Goal: Task Accomplishment & Management: Manage account settings

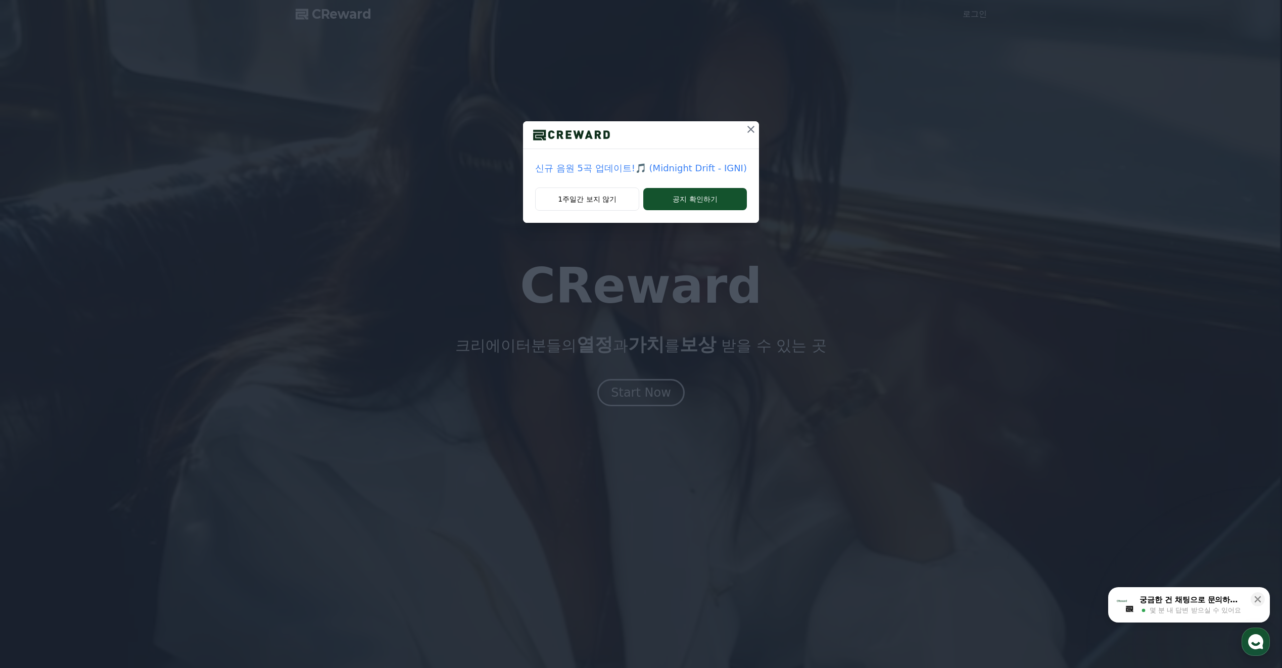
click at [748, 127] on icon at bounding box center [751, 129] width 12 height 12
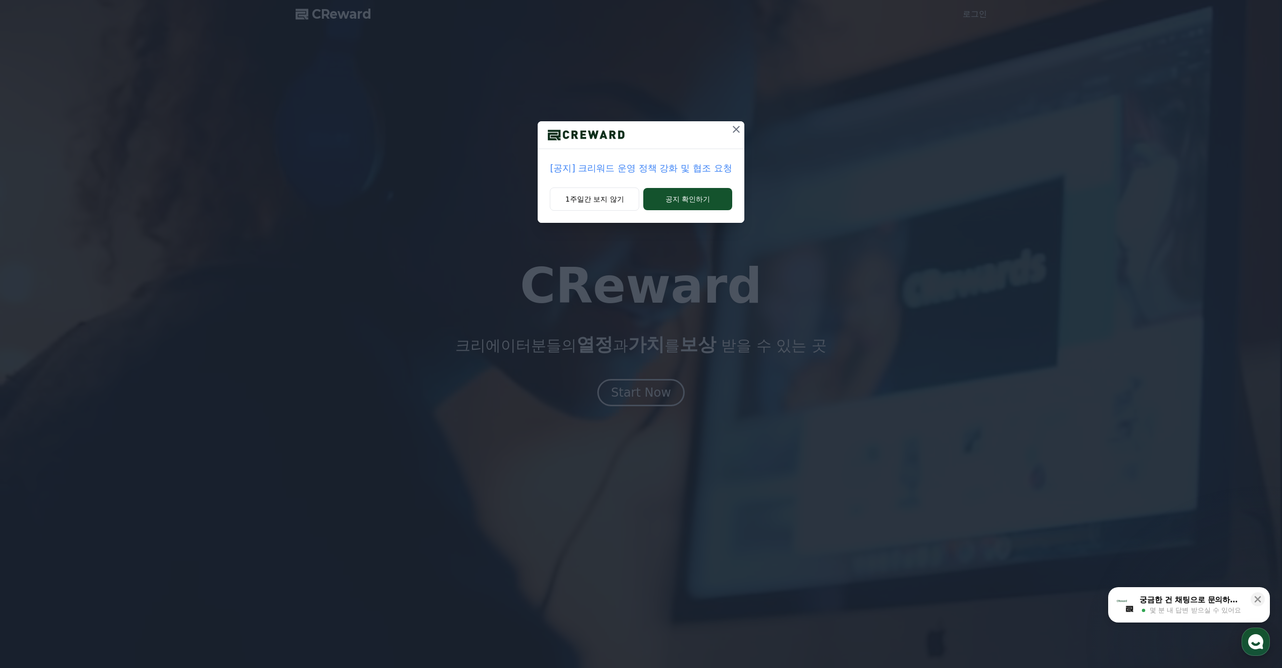
click at [734, 121] on div "[공지] 크리워드 운영 정책 강화 및 협조 요청 1주일간 보지 않기 공지 확인하기" at bounding box center [641, 119] width 1282 height 239
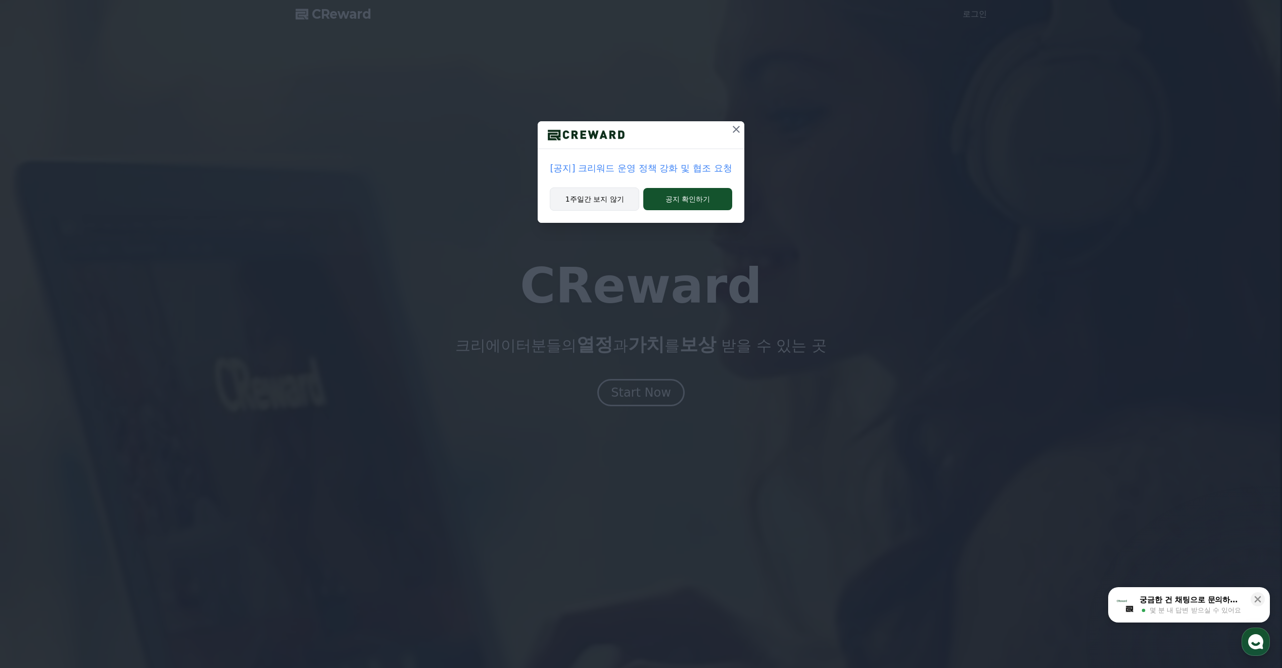
click at [568, 199] on button "1주일간 보지 않기" at bounding box center [594, 199] width 89 height 23
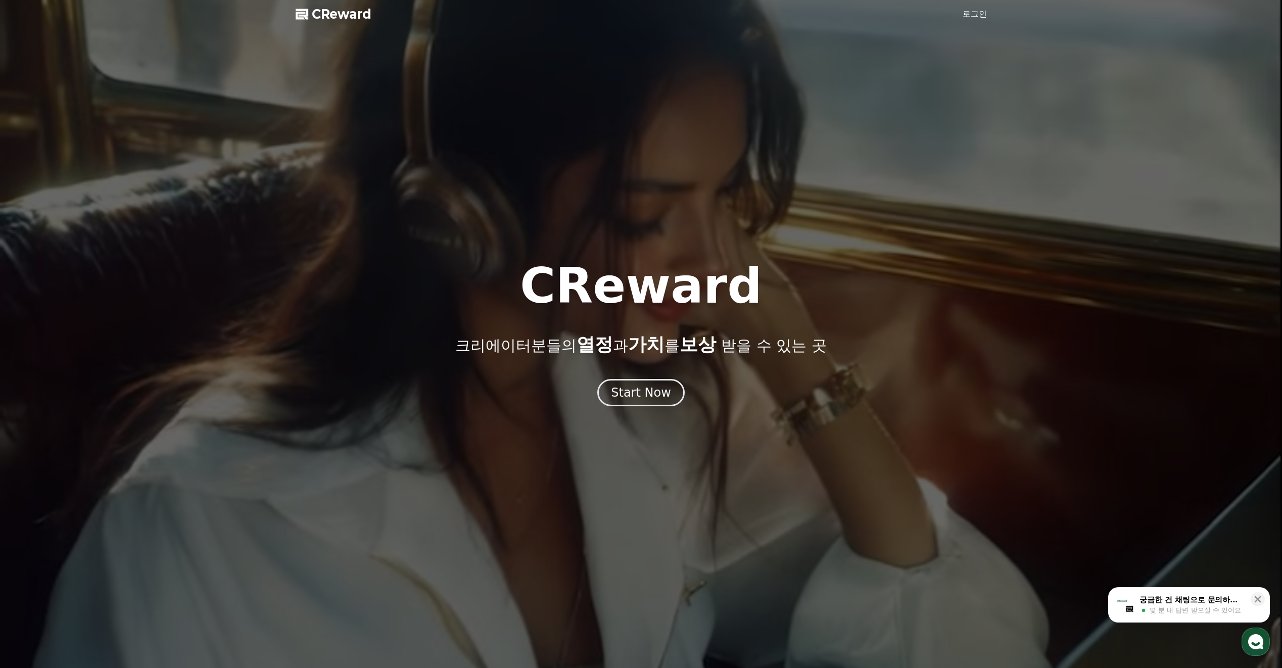
click at [973, 15] on link "로그인" at bounding box center [975, 14] width 24 height 12
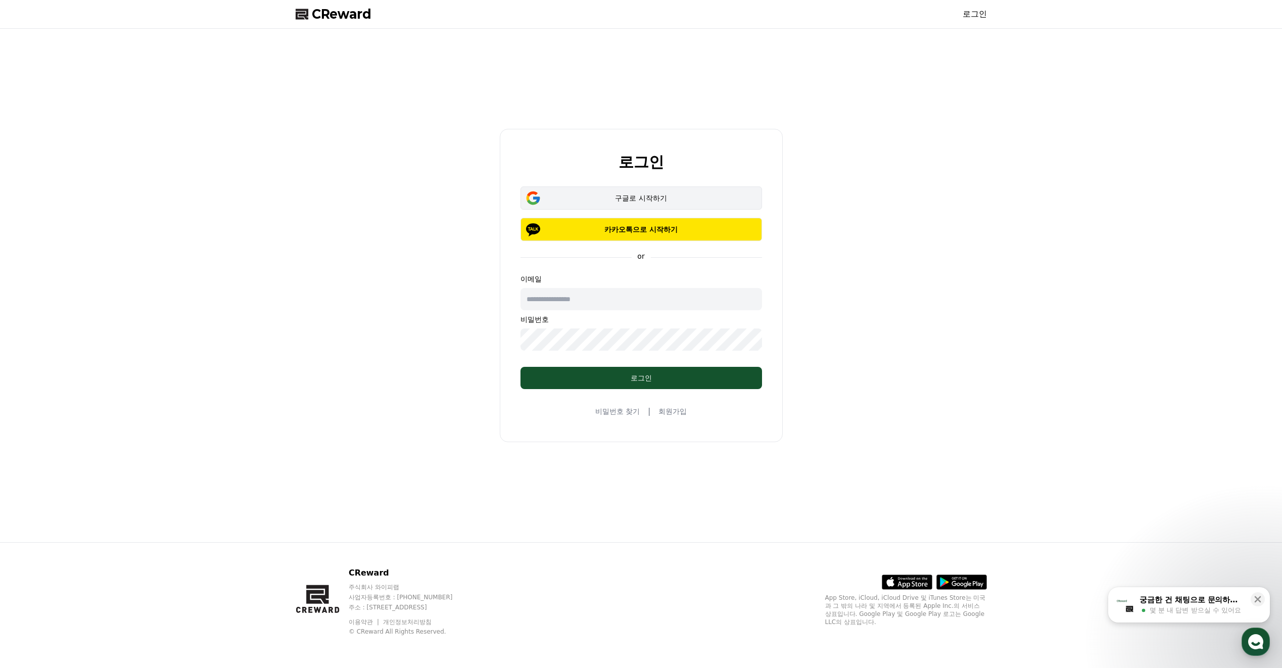
click at [626, 199] on div "구글로 시작하기" at bounding box center [641, 198] width 212 height 10
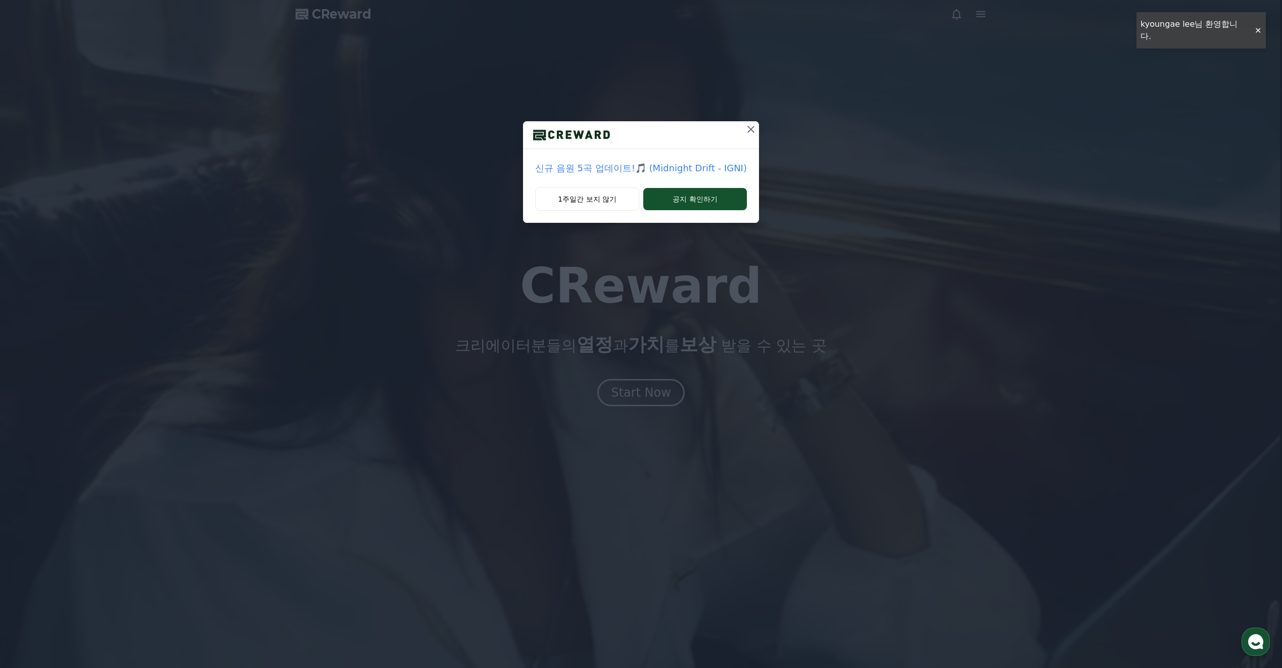
click at [750, 128] on icon at bounding box center [751, 129] width 7 height 7
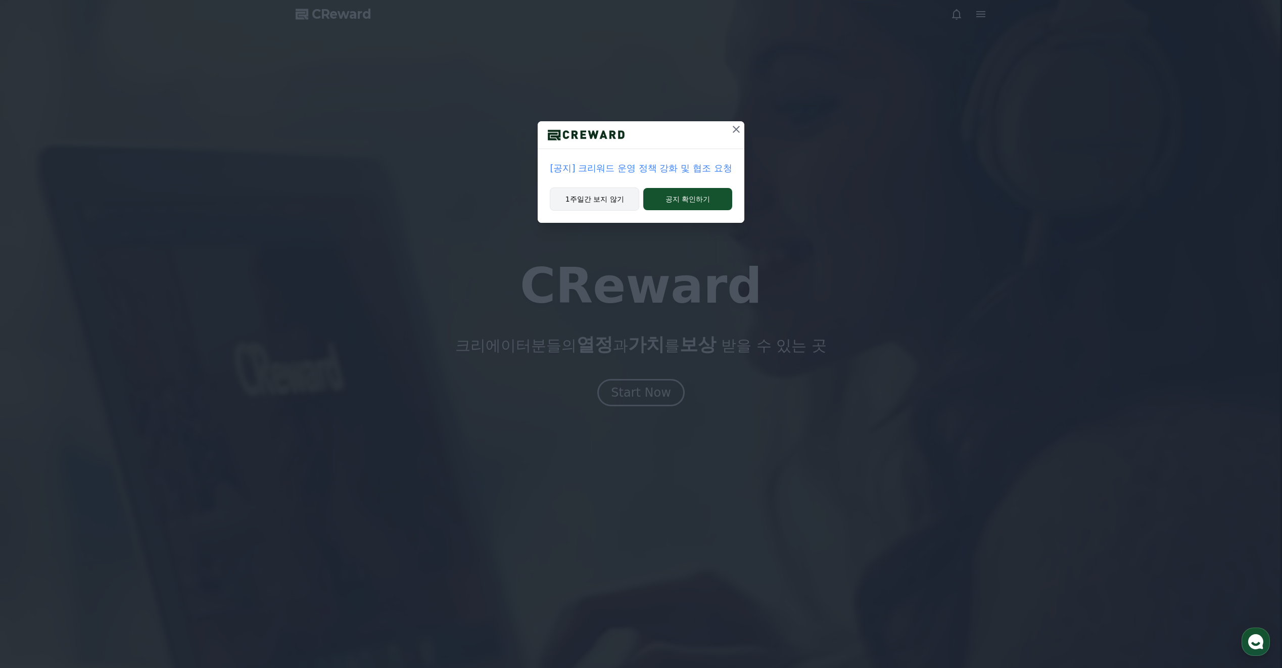
click at [609, 204] on button "1주일간 보지 않기" at bounding box center [594, 199] width 89 height 23
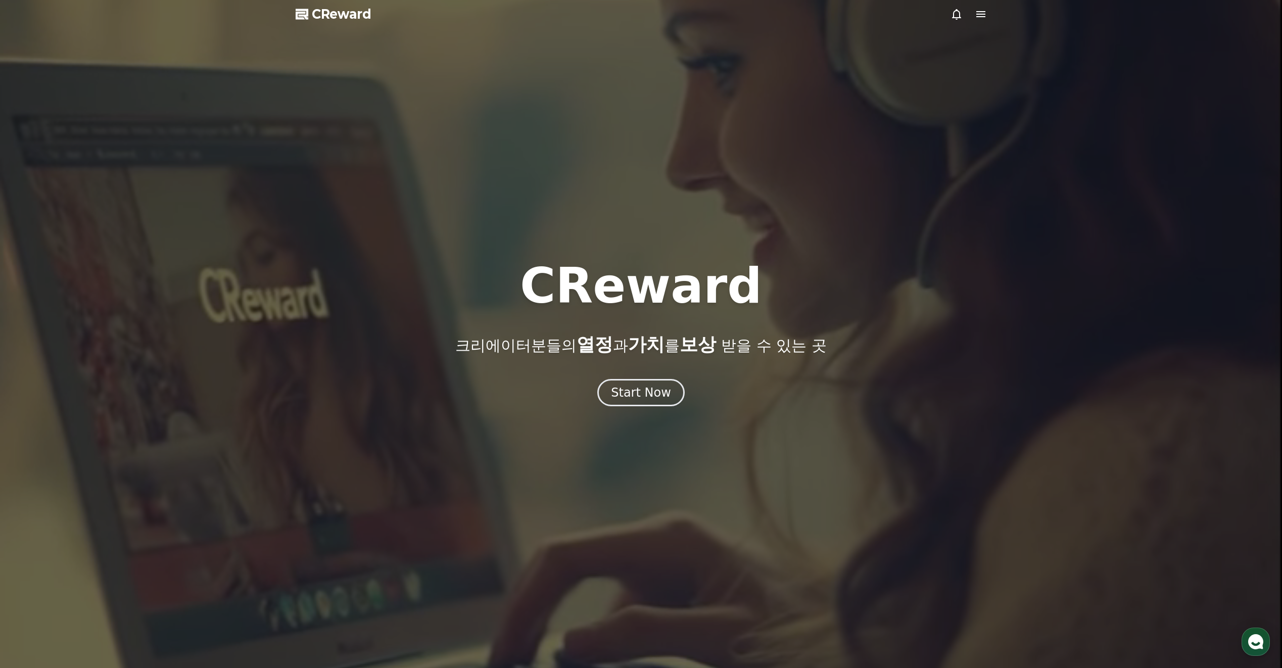
click at [980, 16] on icon at bounding box center [980, 14] width 9 height 6
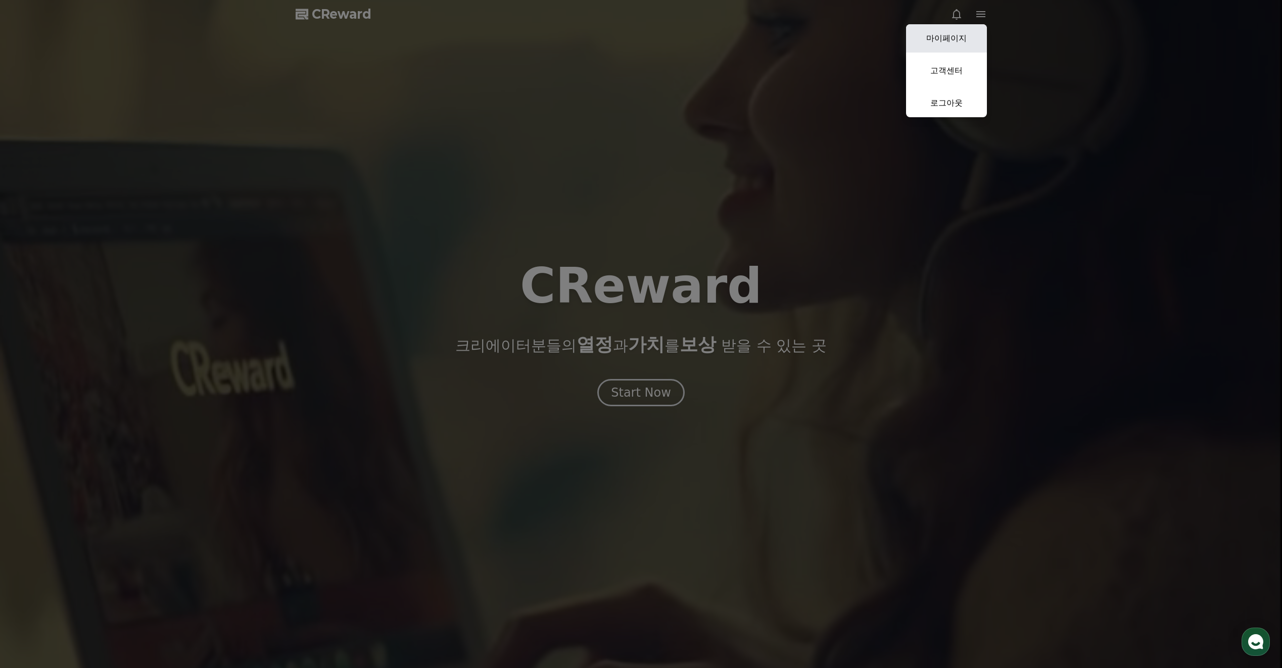
click at [963, 38] on link "마이페이지" at bounding box center [946, 38] width 81 height 28
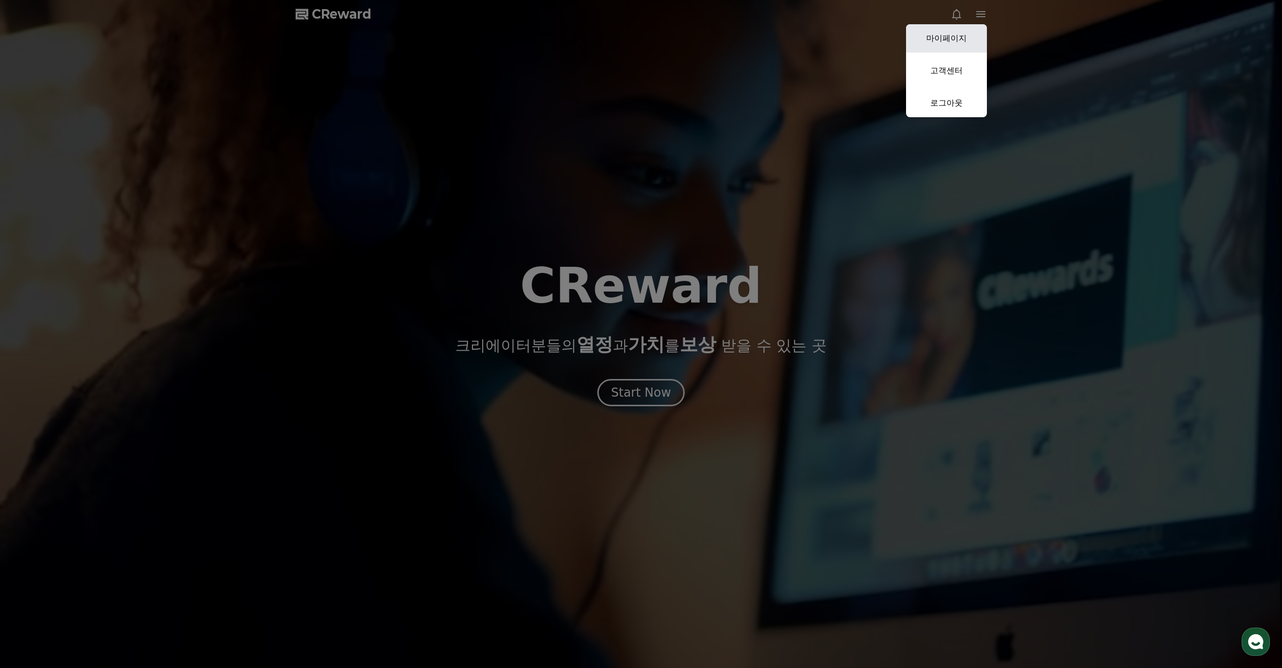
select select "**********"
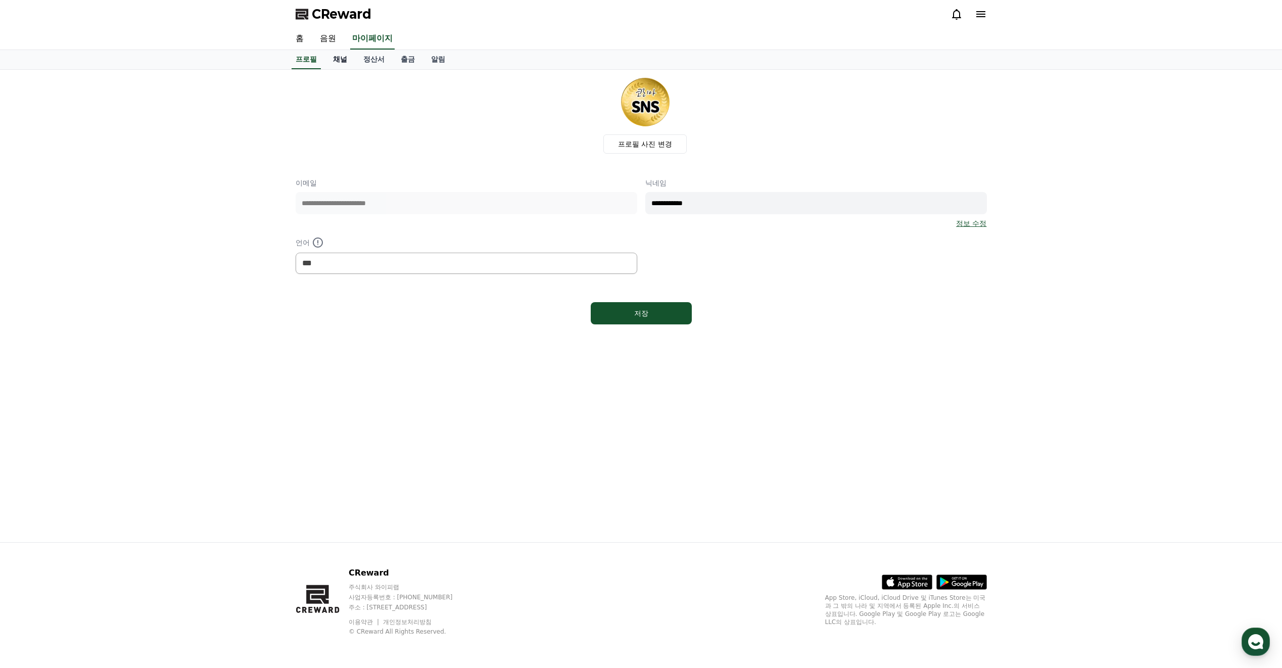
click at [340, 57] on link "채널" at bounding box center [340, 59] width 30 height 19
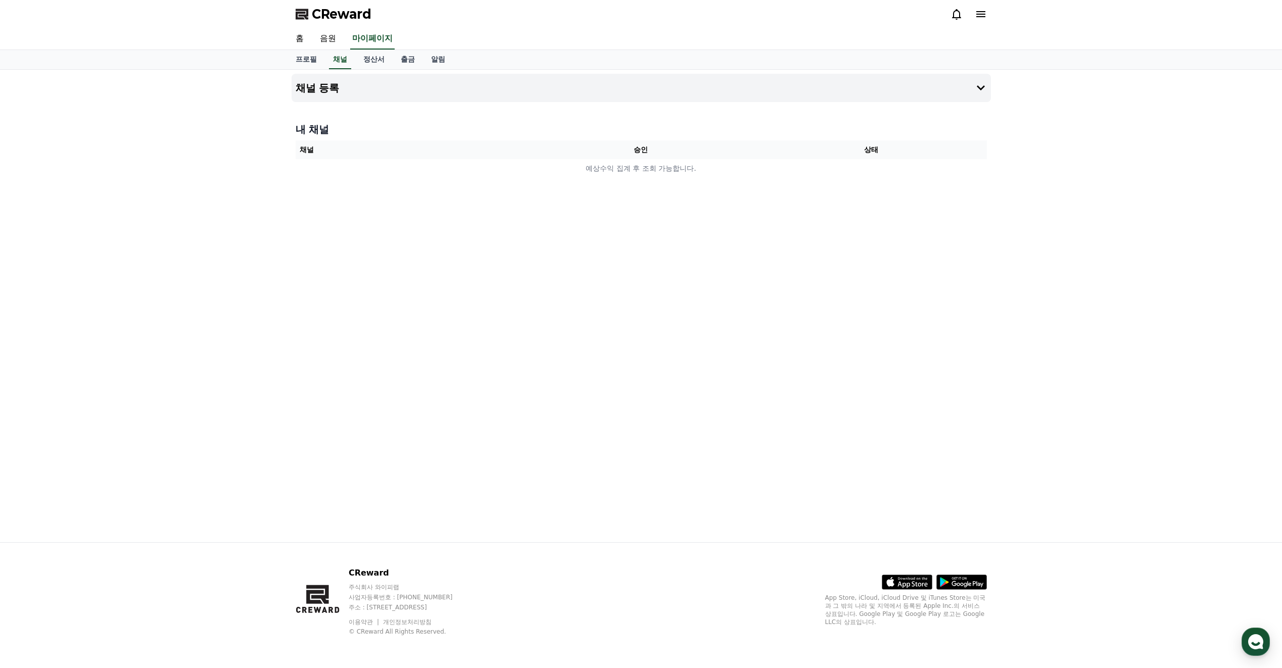
click at [585, 149] on th "승인" at bounding box center [641, 150] width 230 height 19
click at [594, 174] on td "예상수익 집계 후 조회 가능합니다." at bounding box center [641, 168] width 691 height 19
click at [311, 59] on link "프로필" at bounding box center [306, 59] width 37 height 19
select select "**********"
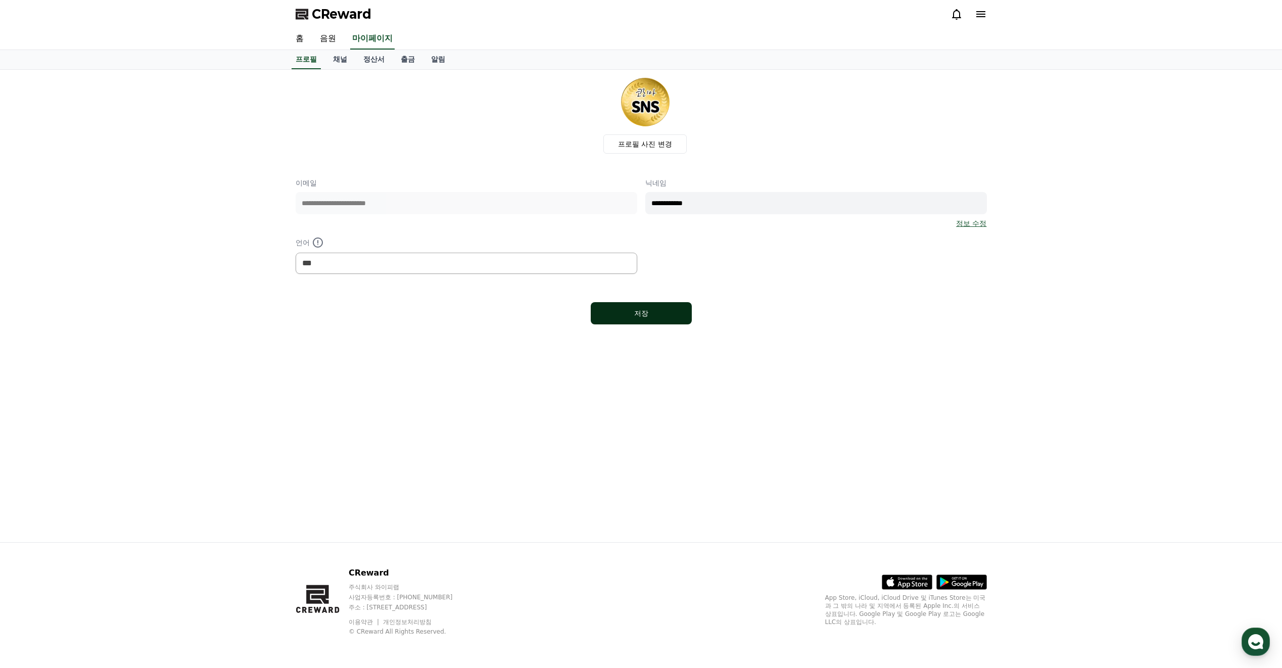
click at [659, 316] on div "저장" at bounding box center [641, 313] width 61 height 10
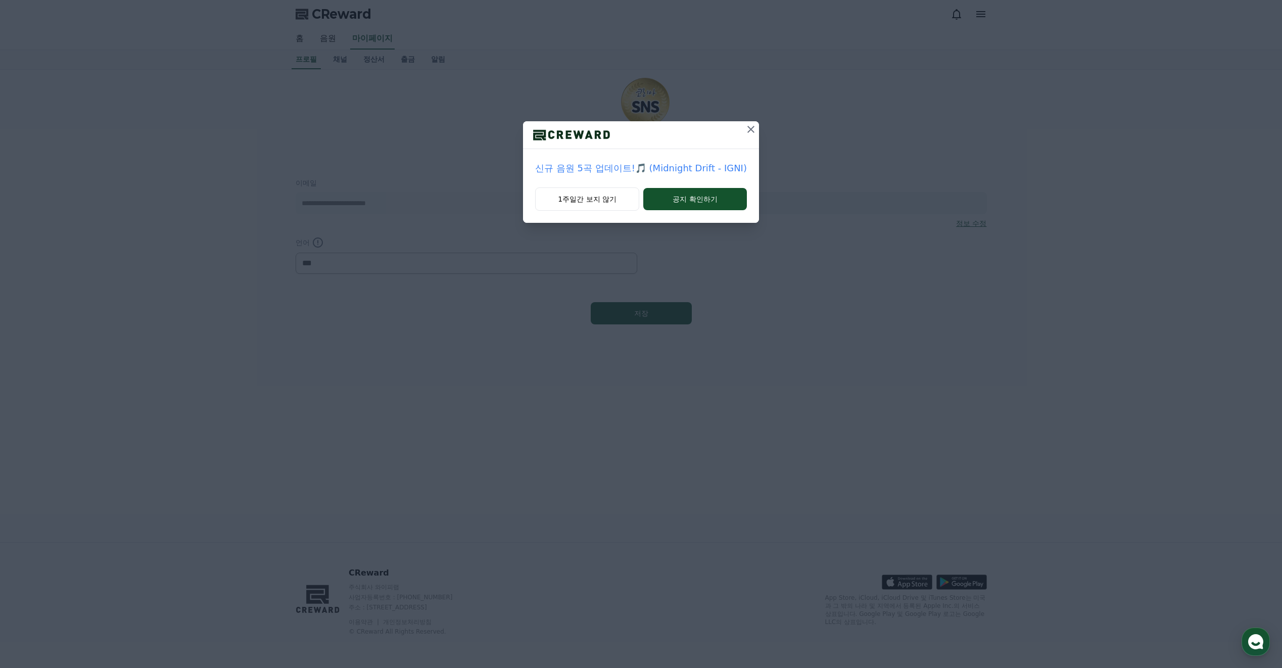
select select "**********"
click at [604, 203] on button "1주일간 보지 않기" at bounding box center [587, 199] width 104 height 23
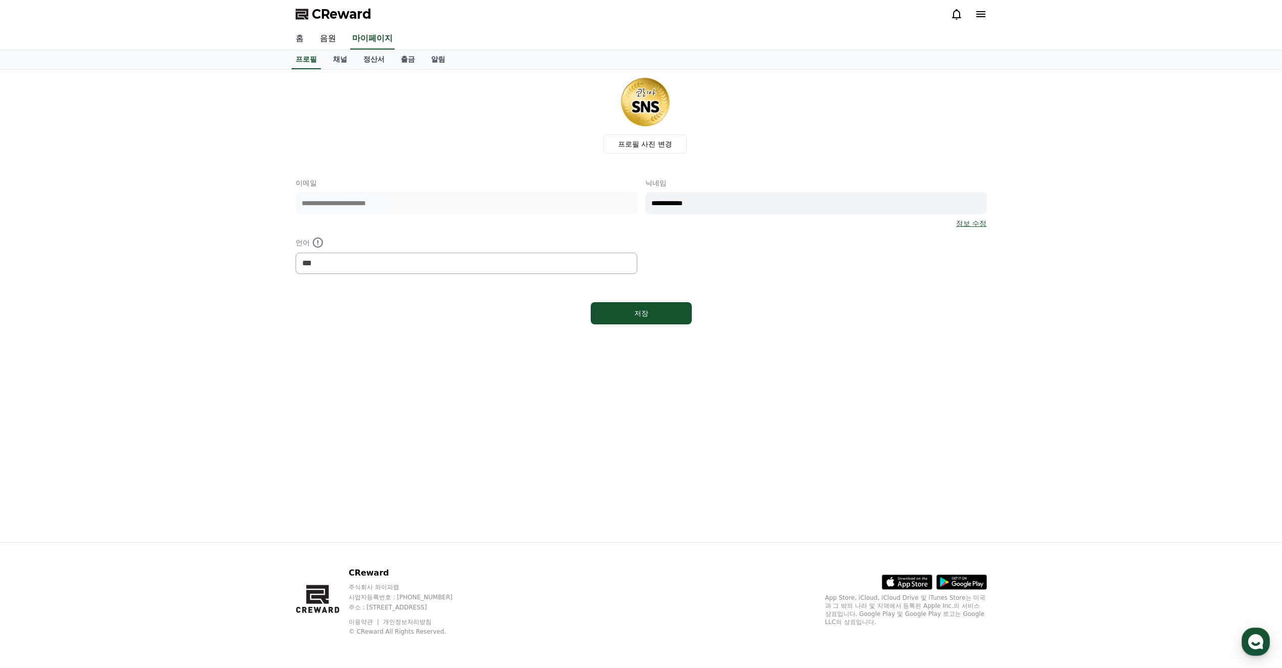
click at [302, 37] on link "홈" at bounding box center [300, 38] width 24 height 21
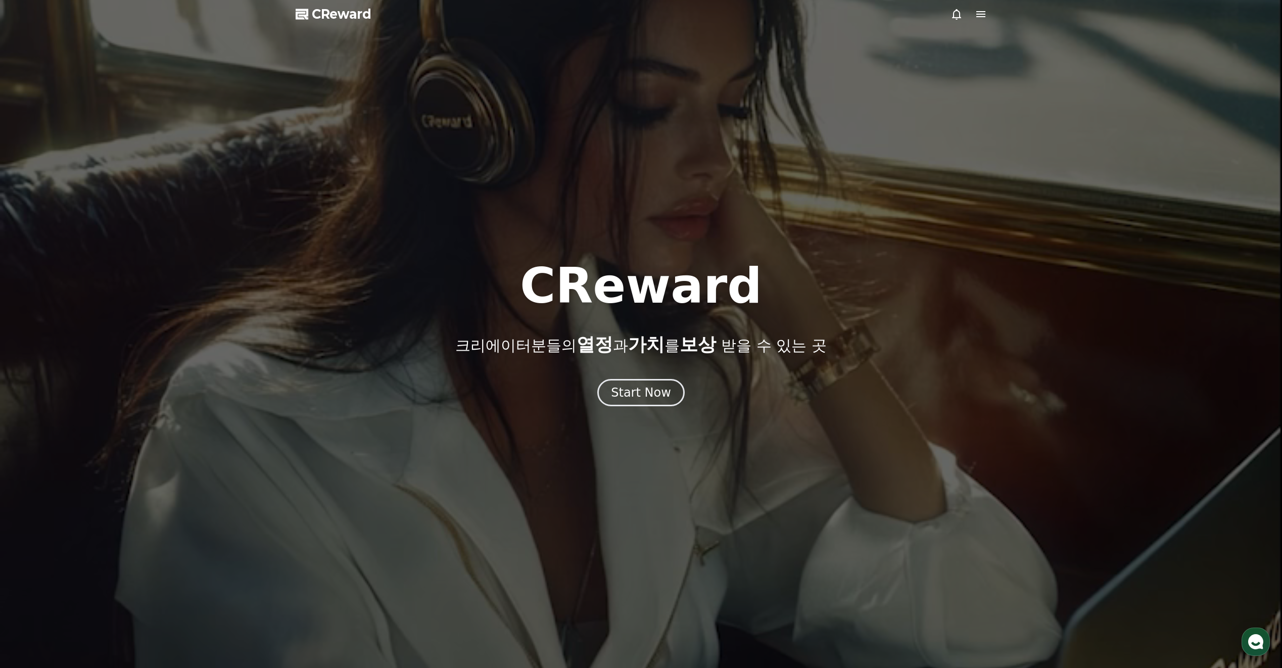
click at [978, 12] on icon at bounding box center [980, 14] width 9 height 6
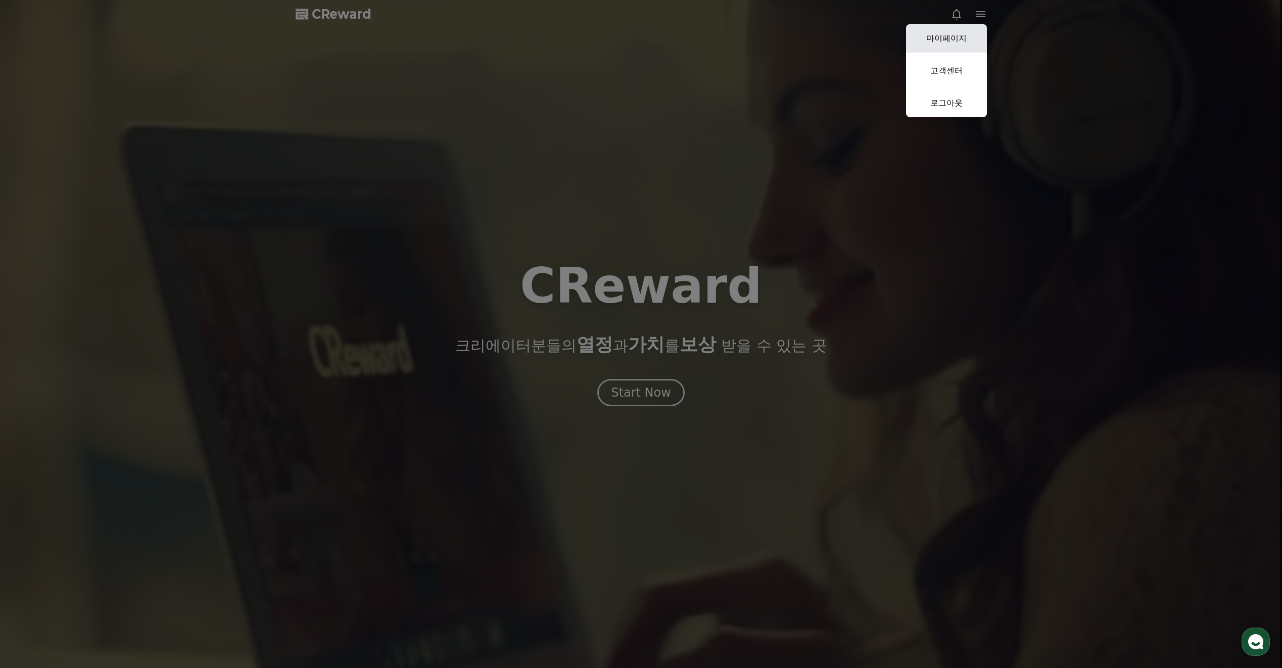
click at [959, 46] on link "마이페이지" at bounding box center [946, 38] width 81 height 28
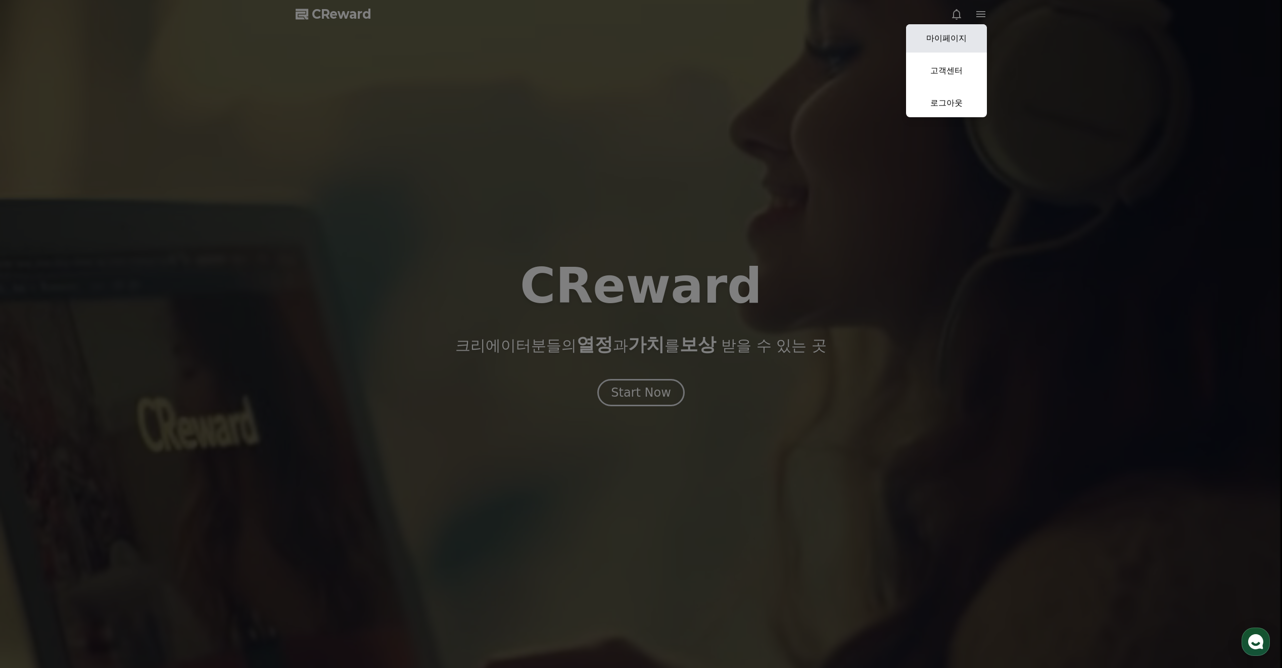
select select "**********"
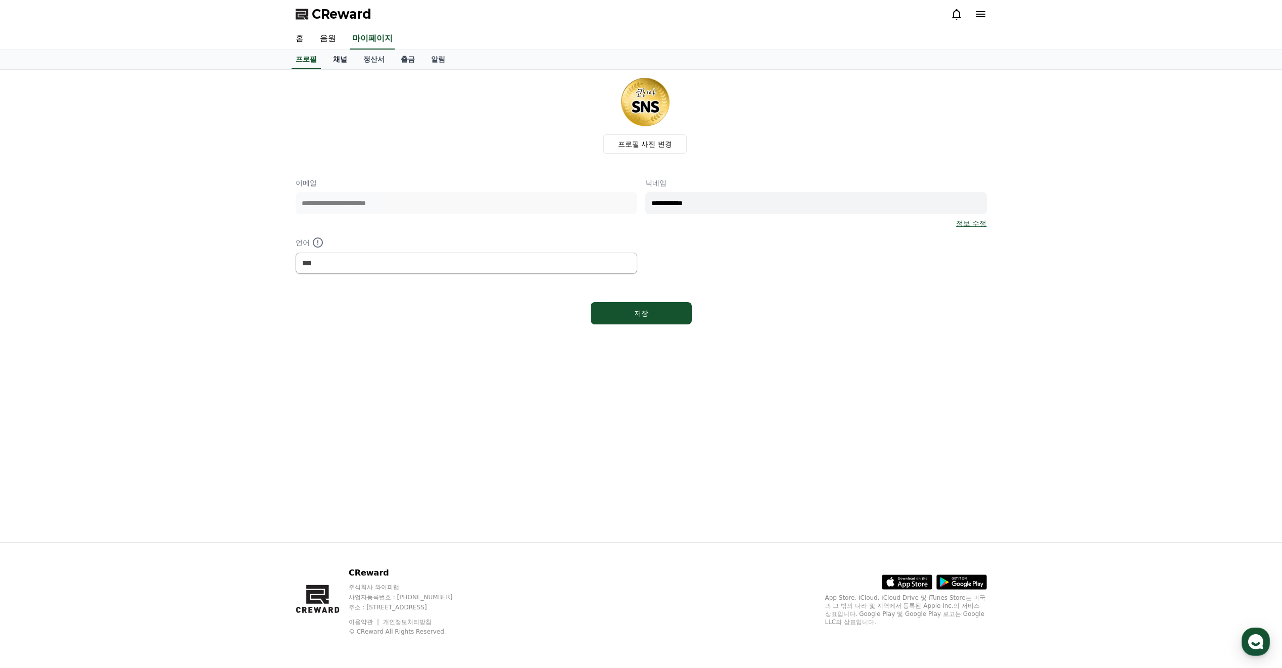
click at [347, 60] on link "채널" at bounding box center [340, 59] width 30 height 19
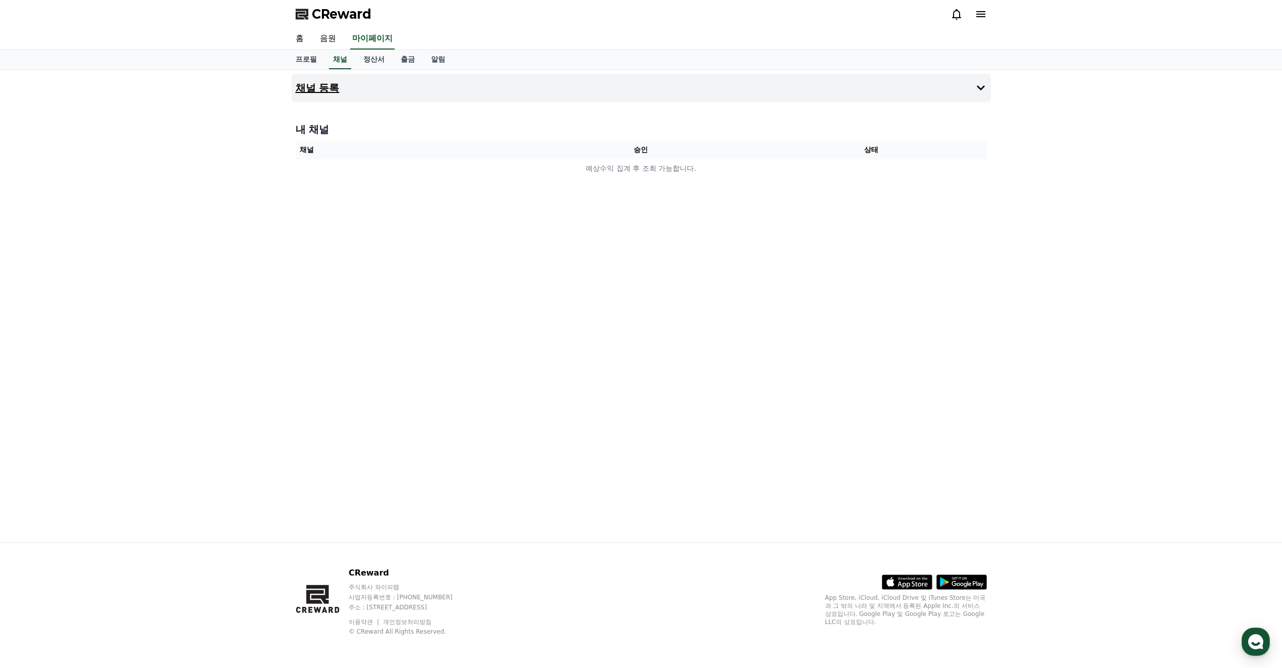
click at [980, 90] on icon at bounding box center [981, 88] width 12 height 12
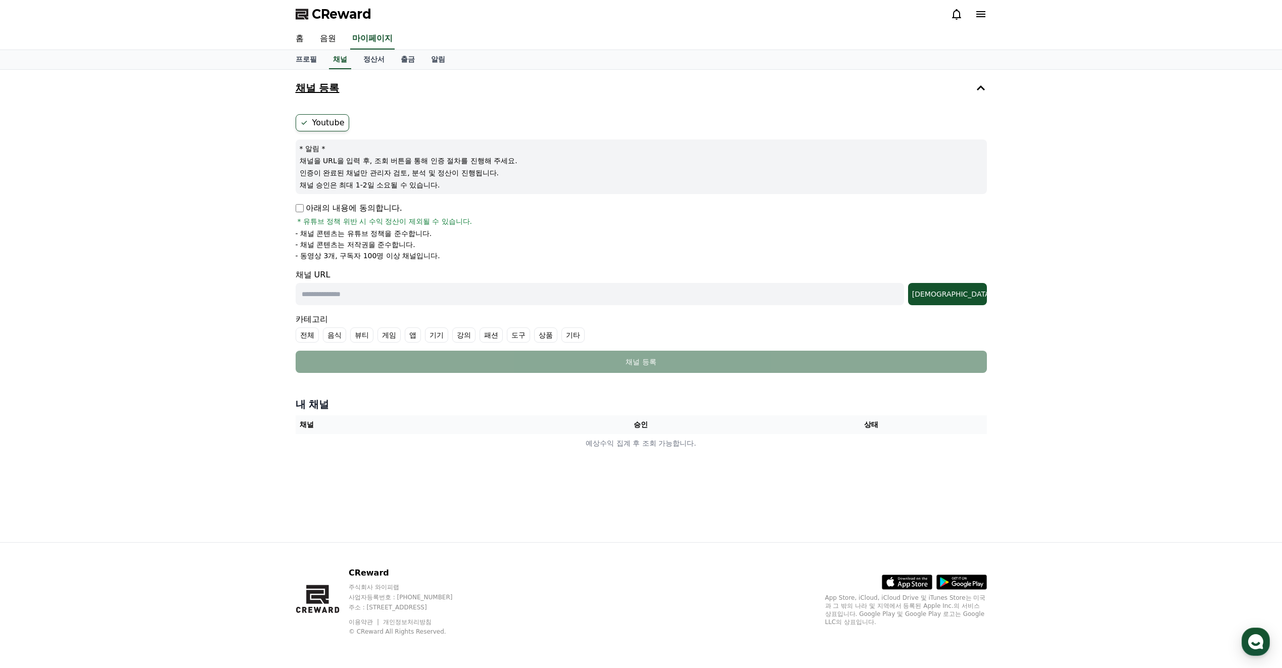
click at [373, 206] on p "아래의 내용에 동의합니다." at bounding box center [349, 208] width 107 height 12
